Goal: Use online tool/utility

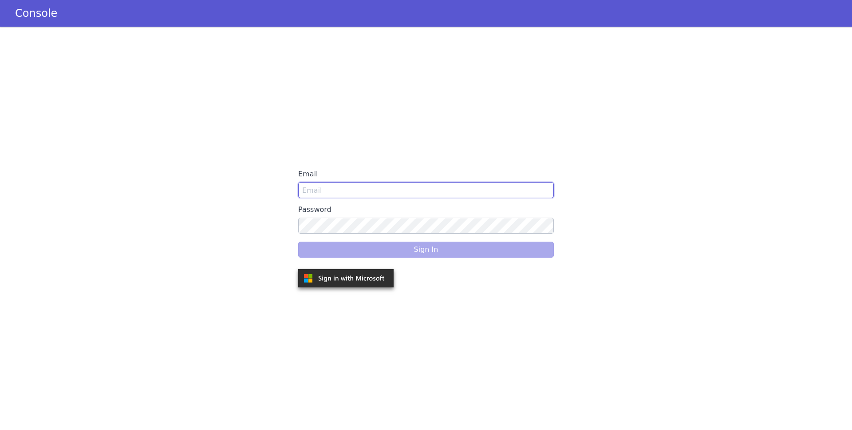
type input "[EMAIL_ADDRESS]"
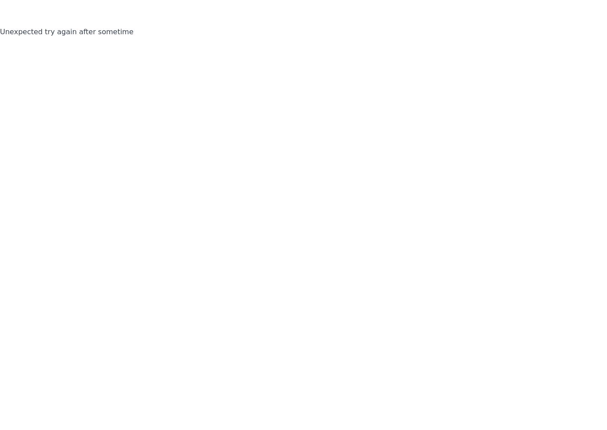
click at [80, 4] on html "Unexpected try again after sometime" at bounding box center [303, 215] width 607 height 430
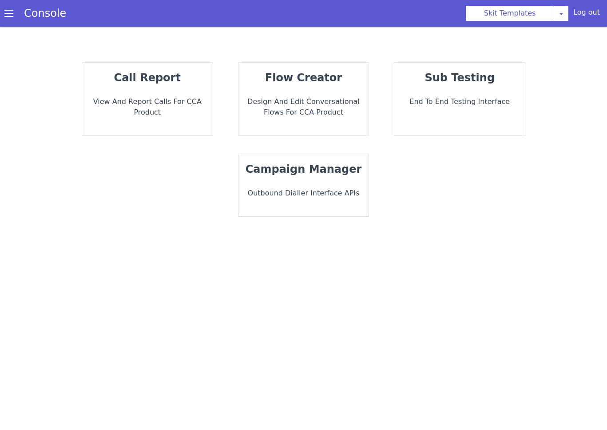
click at [331, 78] on strong "flow creator" at bounding box center [368, 93] width 74 height 47
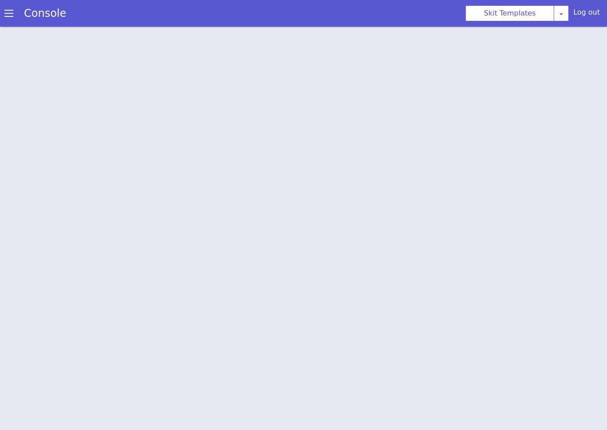
scroll to position [3, 0]
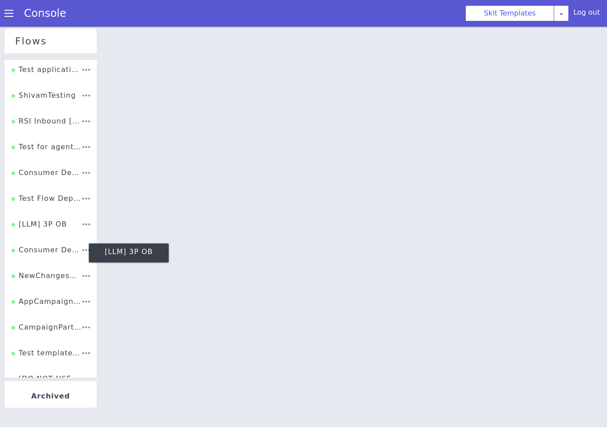
scroll to position [23, 0]
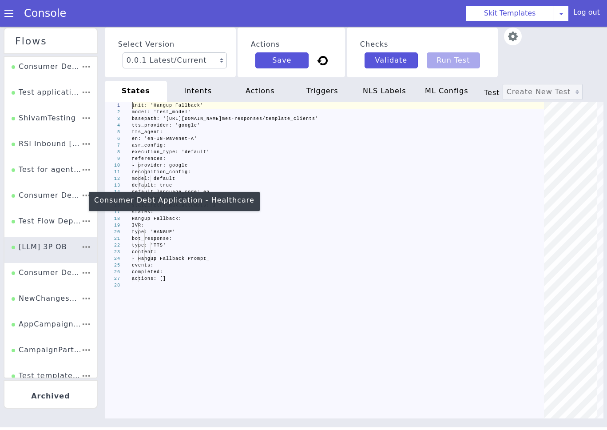
scroll to position [0, 31]
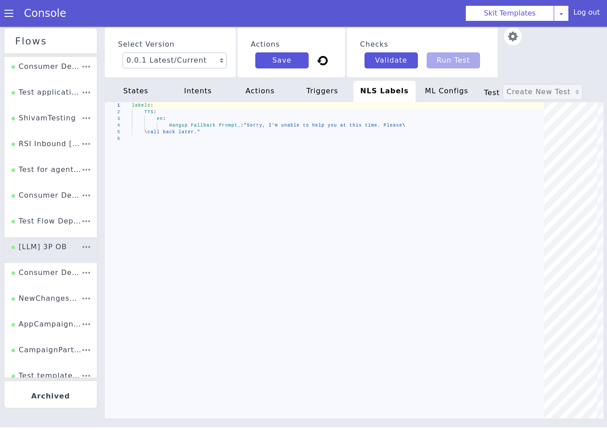
type textarea "init: 'Hangup Fallback' model: 'test_model' basepath: '[URL][DOMAIN_NAME]' tts_…"
